Goal: Transaction & Acquisition: Purchase product/service

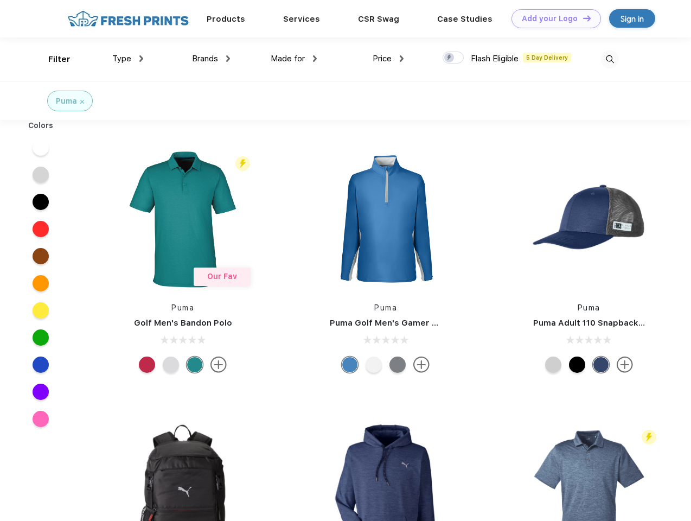
scroll to position [1, 0]
click at [552, 18] on link "Add your Logo Design Tool" at bounding box center [556, 18] width 89 height 19
click at [0, 0] on div "Design Tool" at bounding box center [0, 0] width 0 height 0
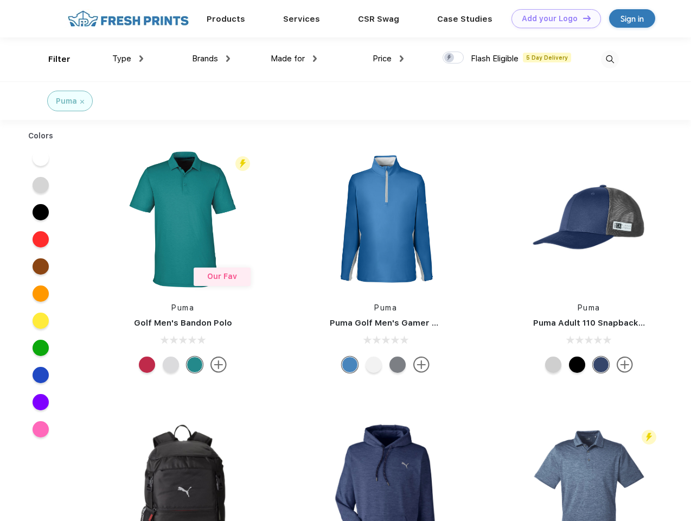
click at [582, 18] on link "Add your Logo Design Tool" at bounding box center [556, 18] width 89 height 19
click at [52, 59] on div "Filter" at bounding box center [59, 59] width 22 height 12
click at [128, 59] on span "Type" at bounding box center [121, 59] width 19 height 10
click at [211, 59] on span "Brands" at bounding box center [205, 59] width 26 height 10
click at [294, 59] on span "Made for" at bounding box center [288, 59] width 34 height 10
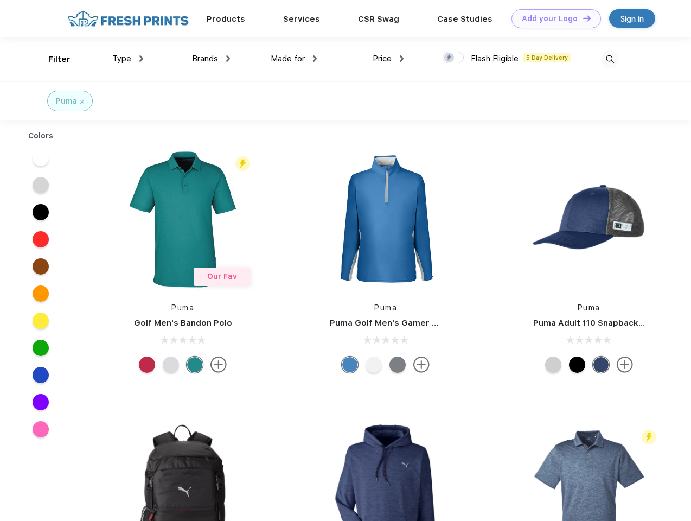
click at [388, 59] on span "Price" at bounding box center [382, 59] width 19 height 10
click at [453, 58] on div at bounding box center [453, 58] width 21 height 12
click at [450, 58] on input "checkbox" at bounding box center [446, 54] width 7 height 7
click at [610, 59] on img at bounding box center [610, 59] width 18 height 18
